Goal: Transaction & Acquisition: Book appointment/travel/reservation

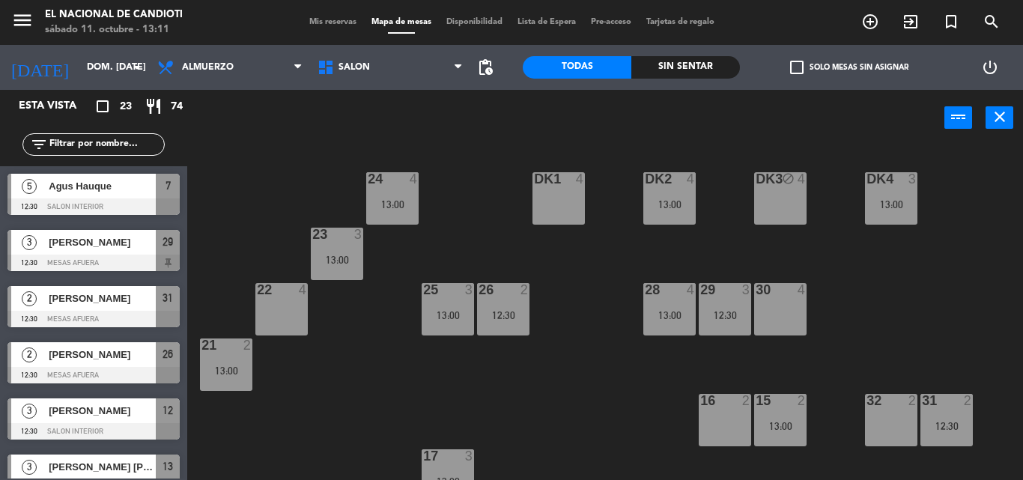
scroll to position [244, 0]
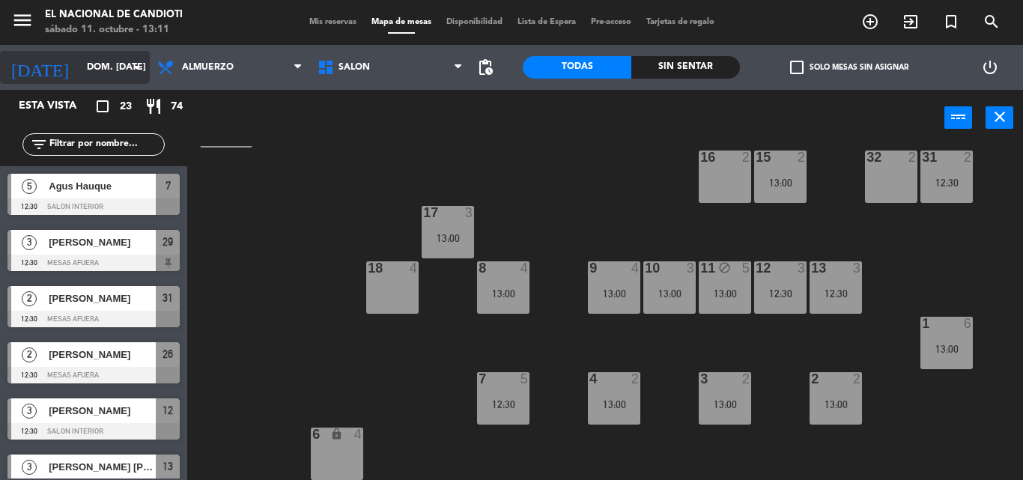
click at [92, 66] on input "dom. [DATE]" at bounding box center [142, 67] width 127 height 25
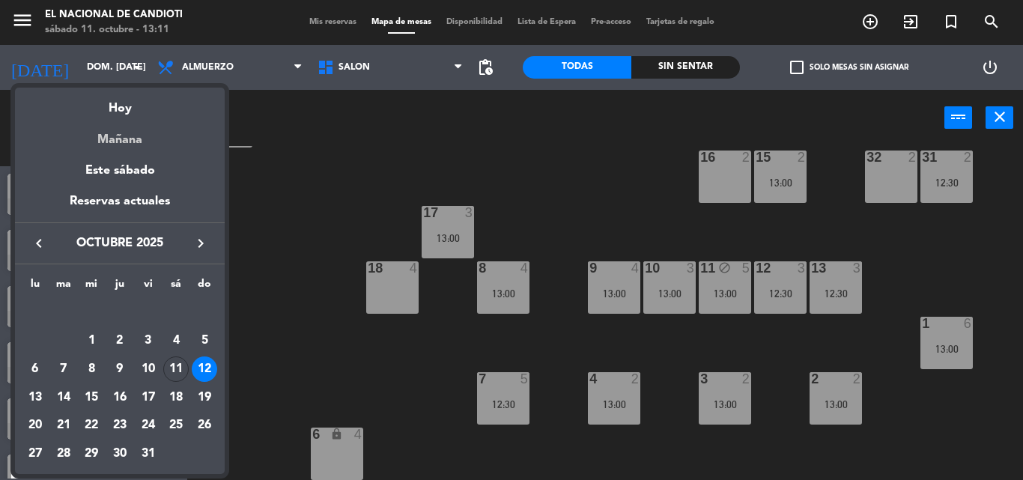
click at [129, 136] on div "Mañana" at bounding box center [120, 134] width 210 height 31
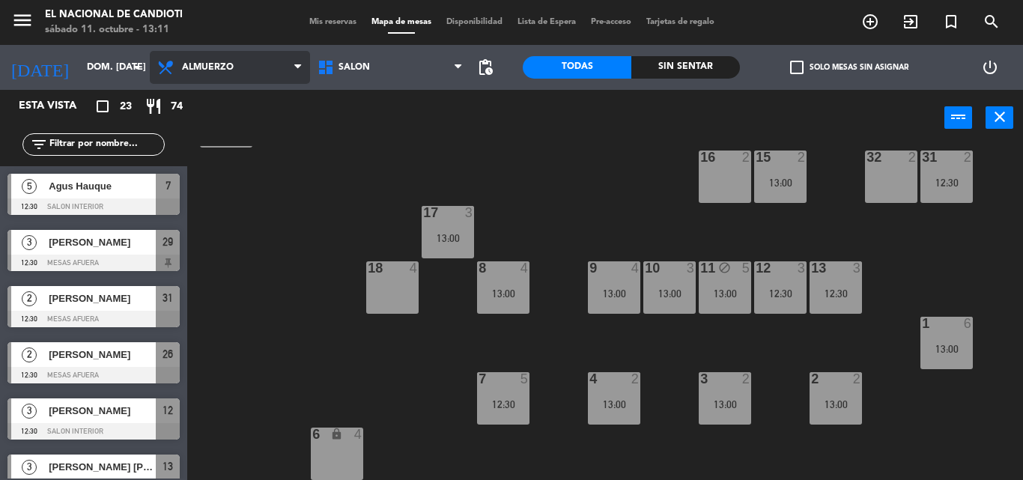
click at [196, 70] on span "Almuerzo" at bounding box center [208, 67] width 52 height 10
click at [209, 103] on ng-component "menu El Nacional de Candioti sábado 11. octubre - 13:11 Mis reservas Mapa de me…" at bounding box center [511, 240] width 1023 height 480
click at [661, 388] on div "24 4 13:00 DK1 4 DK2 4 13:00 DK3 block 4 DK4 3 13:00 23 3 13:00 28 4 13:00 22 4…" at bounding box center [611, 313] width 826 height 334
click at [637, 201] on div "24 4 13:00 DK1 4 DK2 4 13:00 DK3 block 4 DK4 3 13:00 23 3 13:00 28 4 13:00 22 4…" at bounding box center [611, 313] width 826 height 334
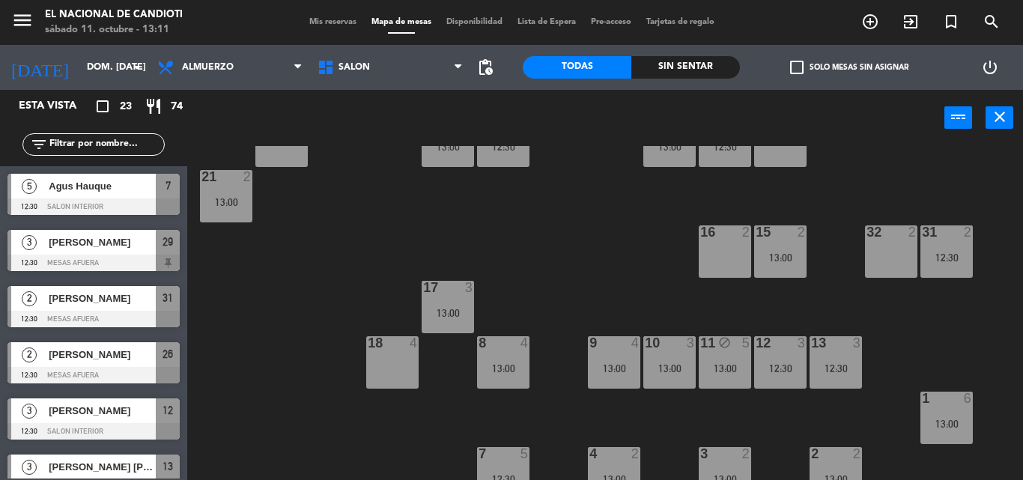
click at [894, 249] on div "32 2" at bounding box center [891, 252] width 52 height 52
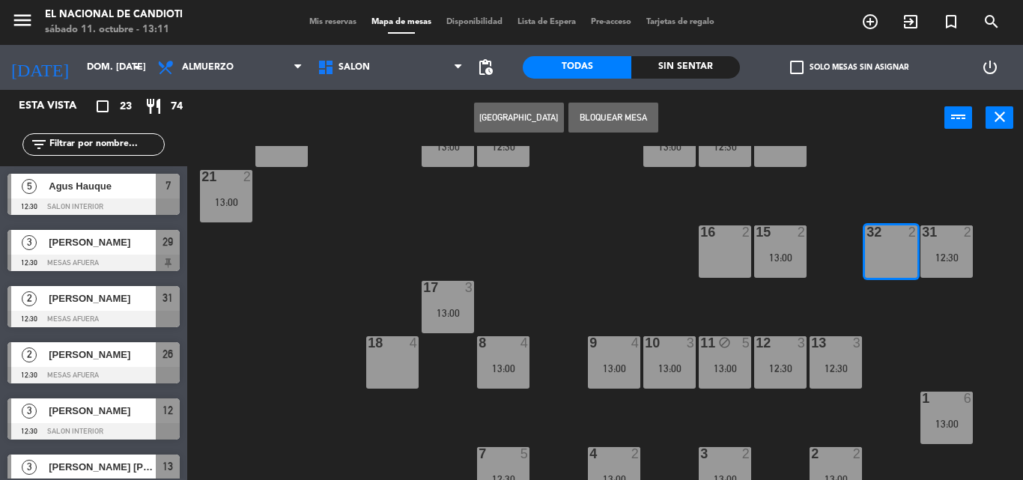
click at [519, 123] on button "[GEOGRAPHIC_DATA]" at bounding box center [519, 118] width 90 height 30
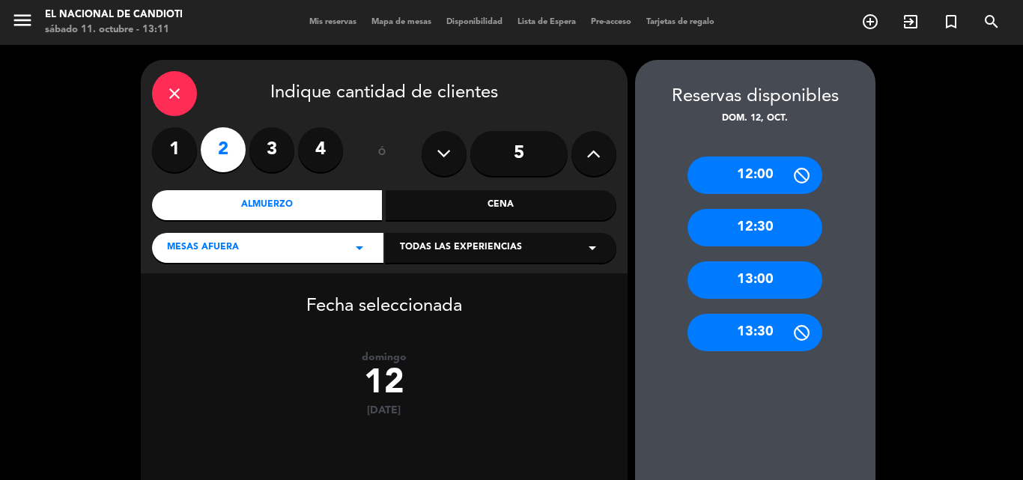
click at [770, 272] on div "13:00" at bounding box center [755, 279] width 135 height 37
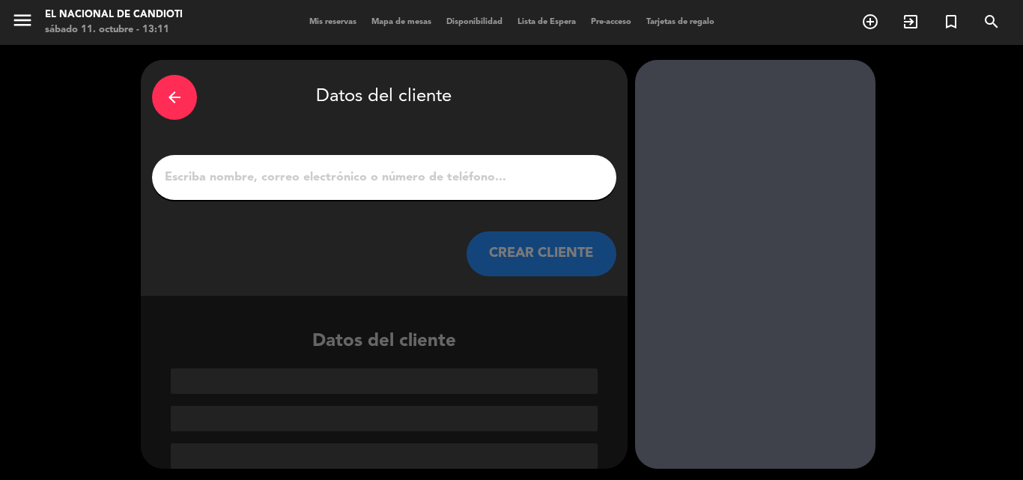
click at [338, 190] on div at bounding box center [384, 177] width 465 height 45
click at [367, 164] on div at bounding box center [384, 177] width 465 height 45
drag, startPoint x: 235, startPoint y: 178, endPoint x: 175, endPoint y: 162, distance: 62.0
click at [235, 178] on input "1" at bounding box center [384, 177] width 442 height 21
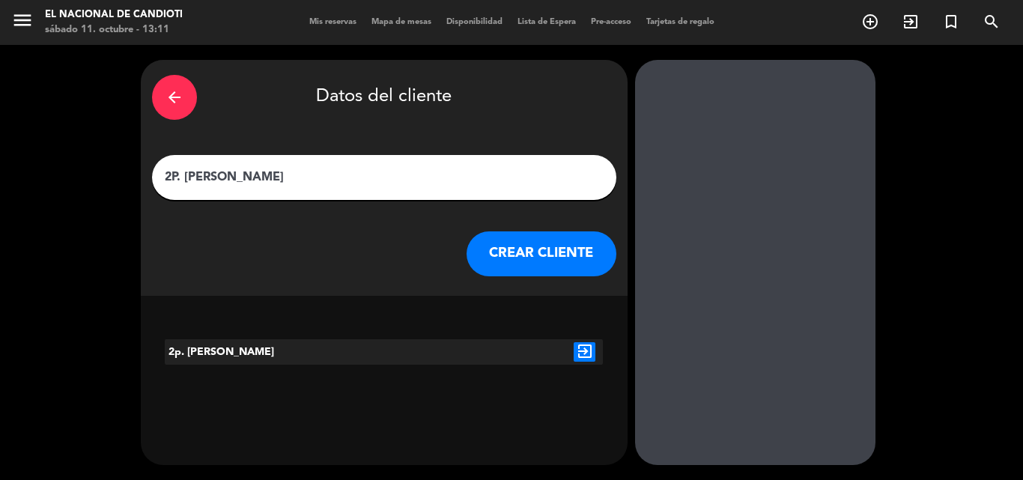
type input "2P. [PERSON_NAME]"
click at [555, 249] on button "CREAR CLIENTE" at bounding box center [542, 254] width 150 height 45
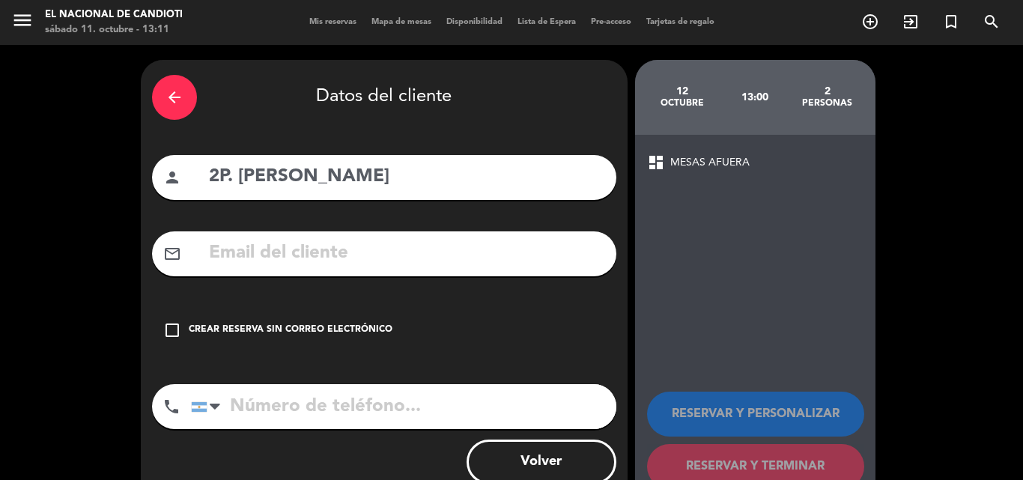
click at [186, 333] on div "check_box_outline_blank Crear reserva sin correo electrónico" at bounding box center [384, 330] width 465 height 45
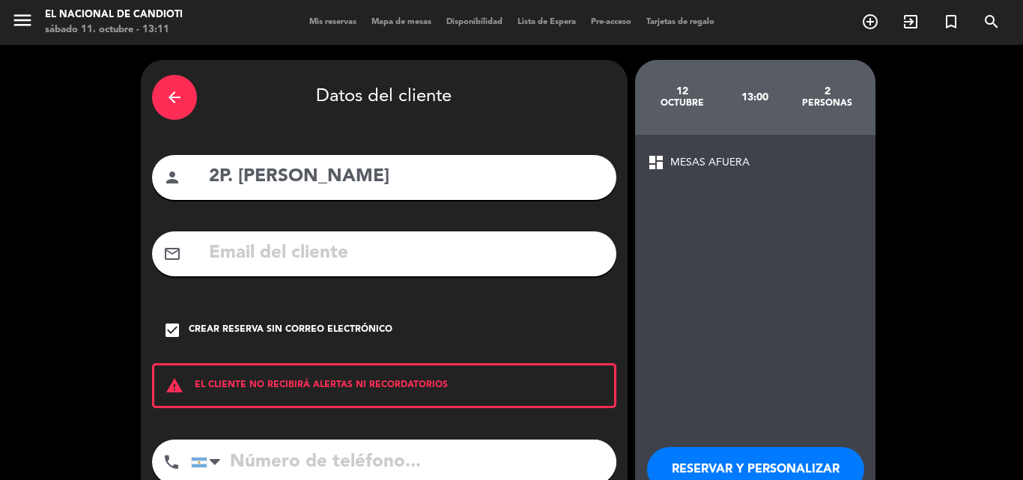
click at [247, 454] on input "tel" at bounding box center [404, 462] width 426 height 45
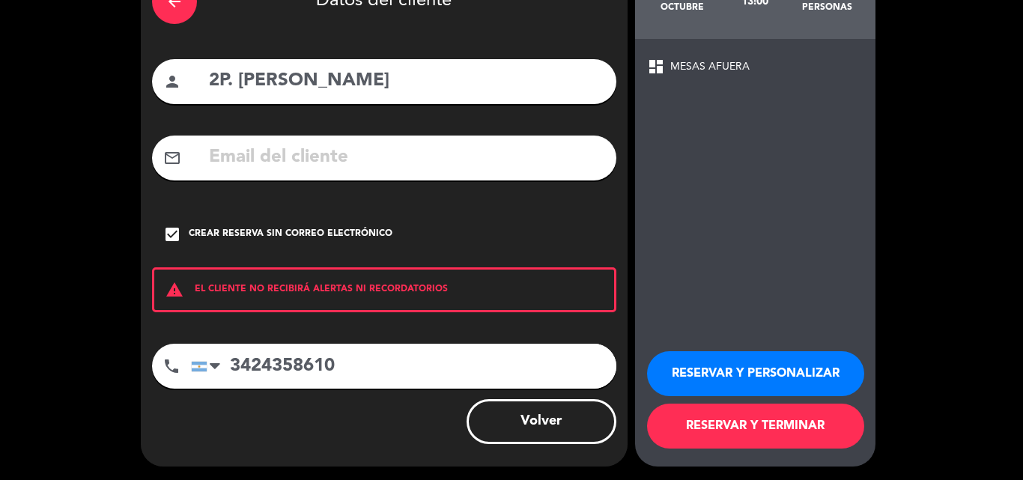
scroll to position [97, 0]
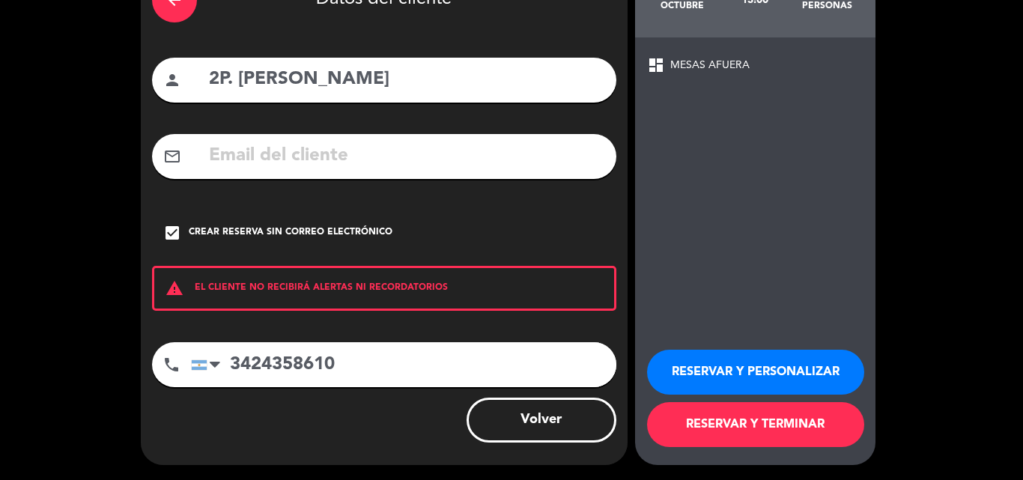
type input "3424358610"
click at [700, 433] on button "RESERVAR Y TERMINAR" at bounding box center [755, 424] width 217 height 45
